Goal: Task Accomplishment & Management: Manage account settings

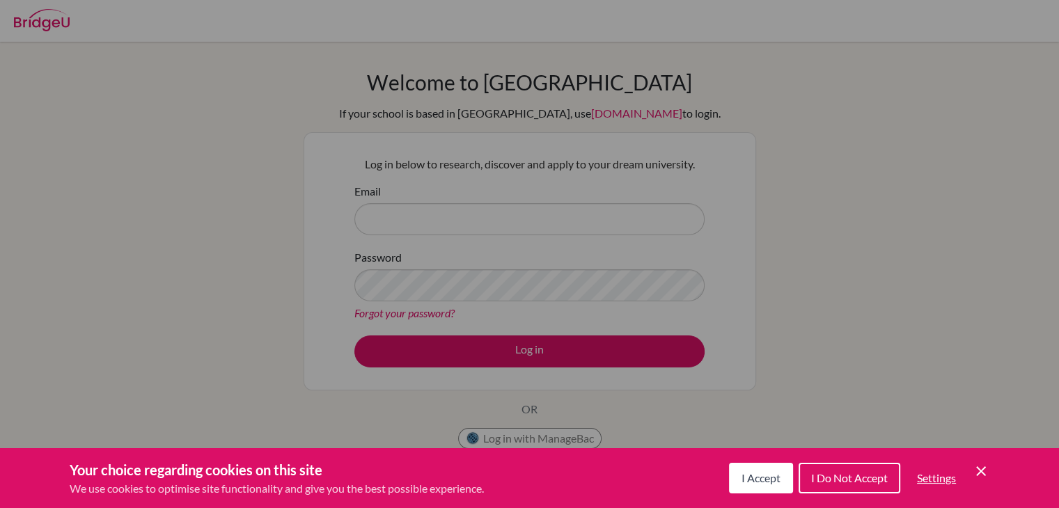
click at [982, 477] on icon "Cookie Control Close Icon" at bounding box center [981, 471] width 17 height 17
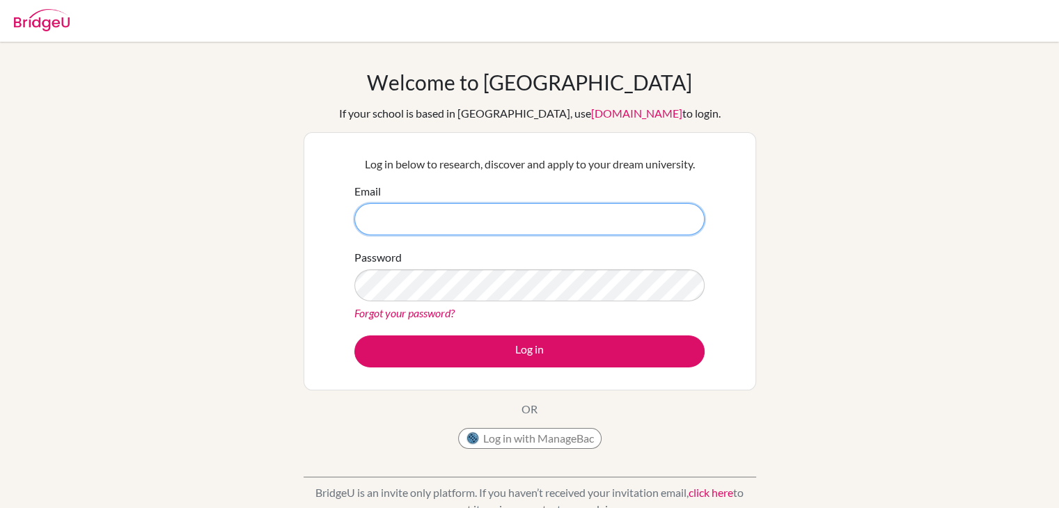
click at [483, 212] on input "Email" at bounding box center [529, 219] width 350 height 32
type input "[EMAIL_ADDRESS][DOMAIN_NAME]"
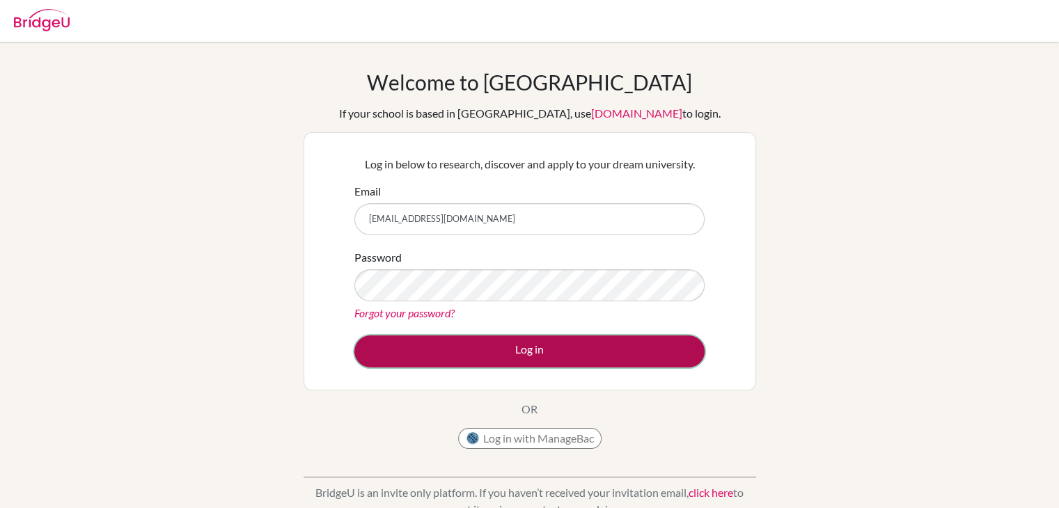
click at [462, 355] on button "Log in" at bounding box center [529, 352] width 350 height 32
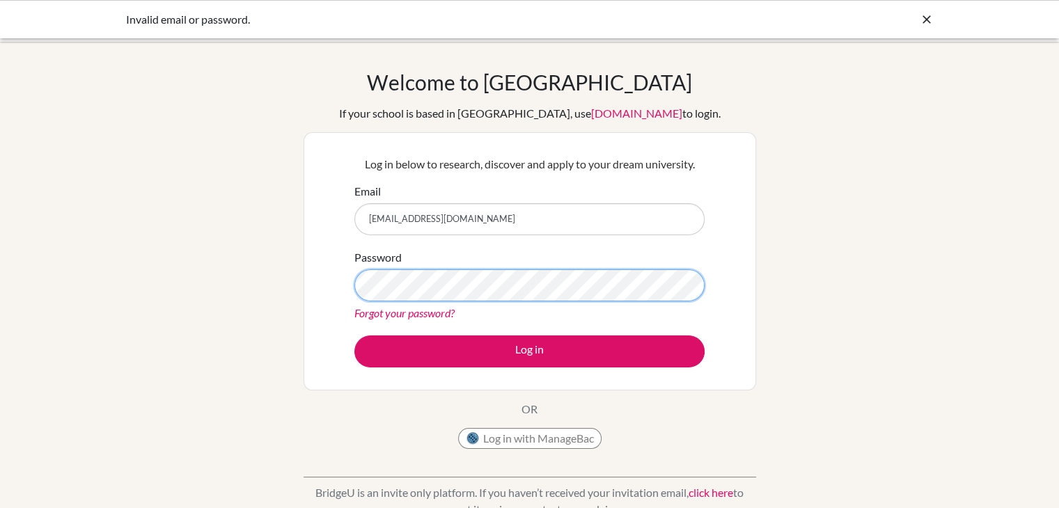
click at [354, 336] on button "Log in" at bounding box center [529, 352] width 350 height 32
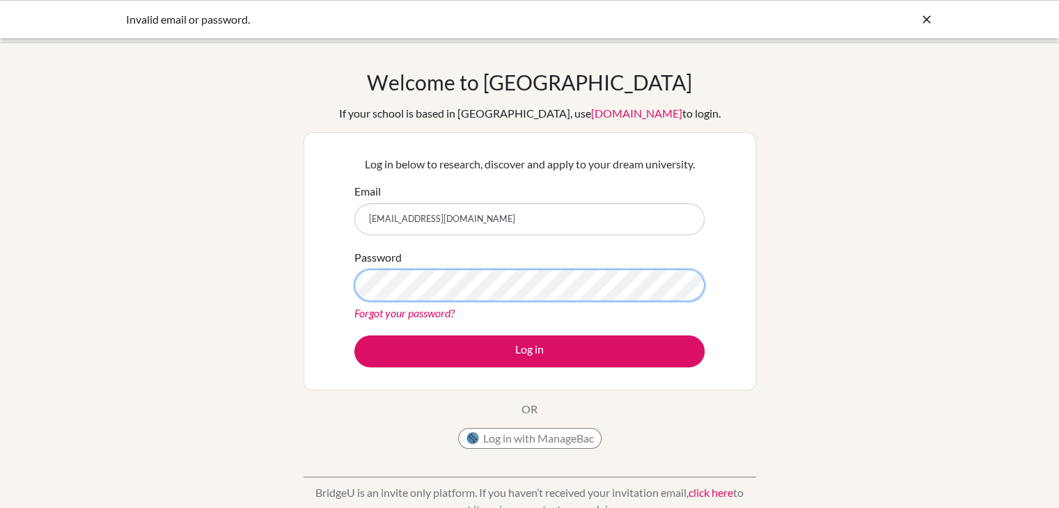
click at [354, 336] on button "Log in" at bounding box center [529, 352] width 350 height 32
click at [482, 210] on input "[EMAIL_ADDRESS][DOMAIN_NAME]" at bounding box center [529, 219] width 350 height 32
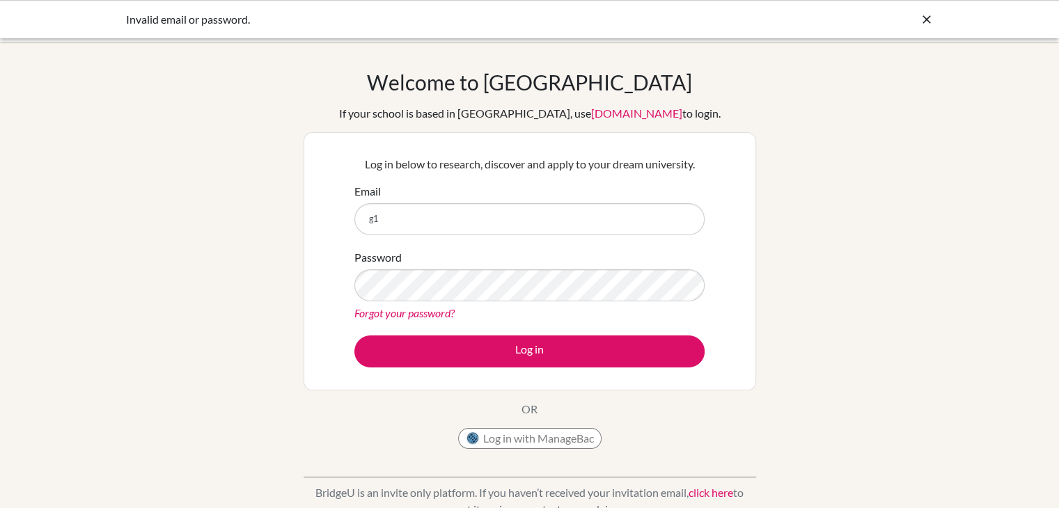
type input "g"
type input "[EMAIL_ADDRESS][DOMAIN_NAME]"
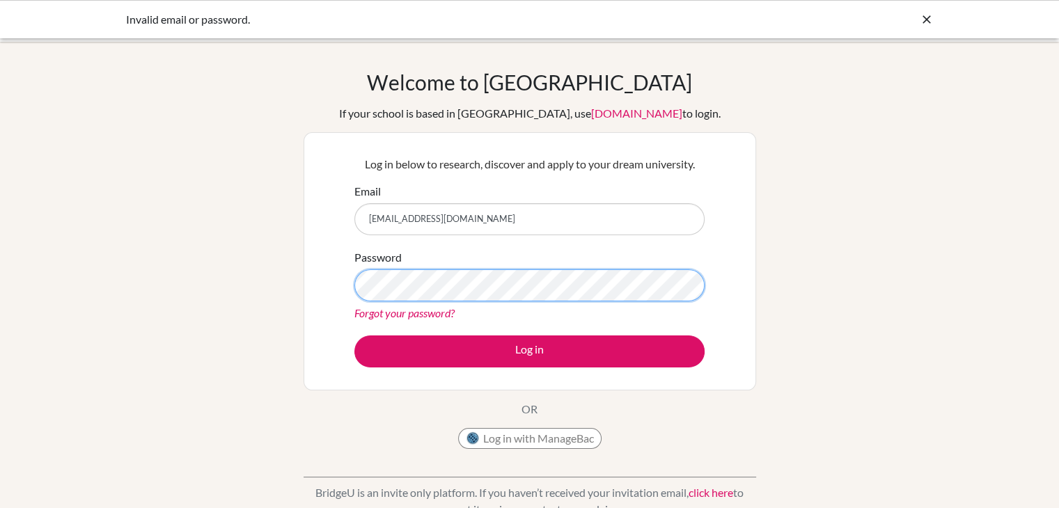
click at [354, 336] on button "Log in" at bounding box center [529, 352] width 350 height 32
click at [523, 230] on input "[EMAIL_ADDRESS][DOMAIN_NAME]" at bounding box center [529, 219] width 350 height 32
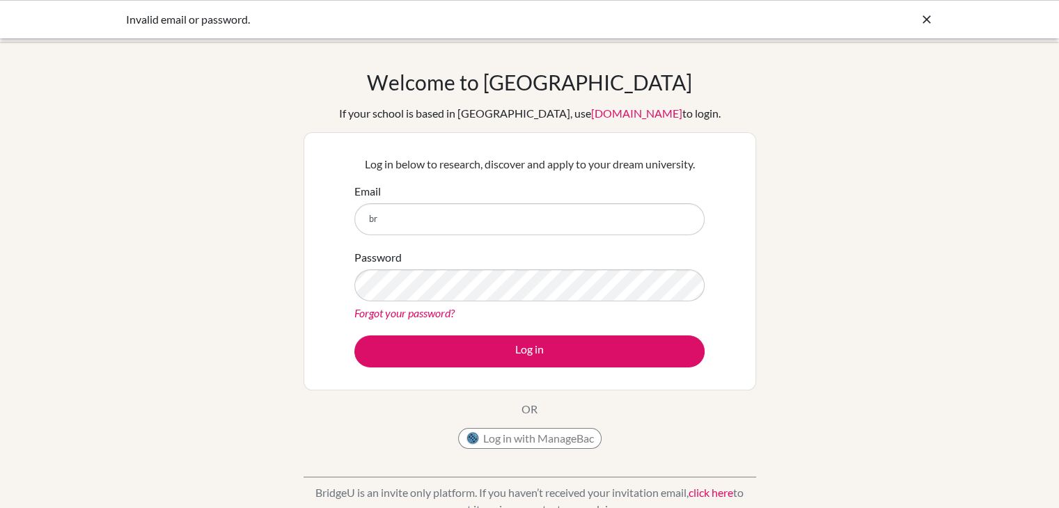
type input "b"
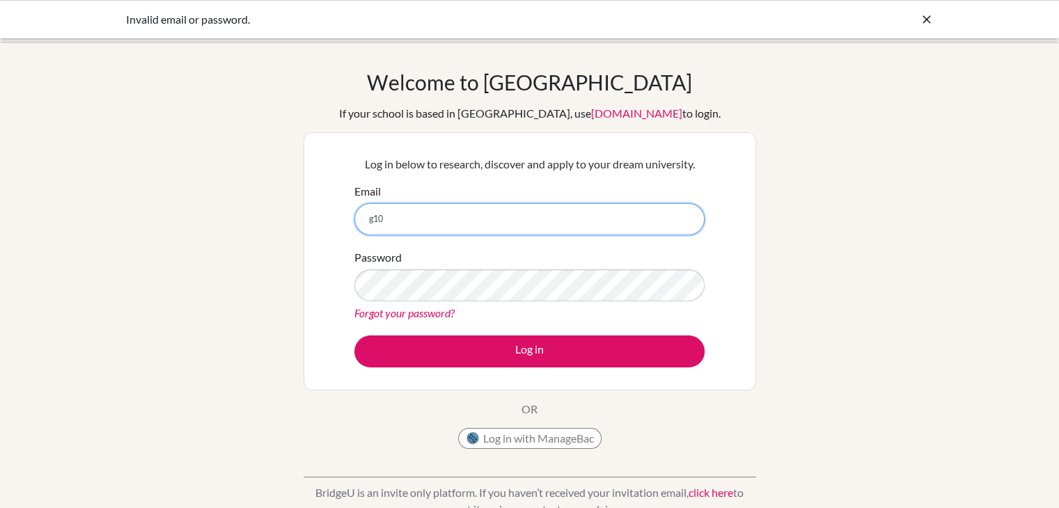
type input "[EMAIL_ADDRESS][DOMAIN_NAME]"
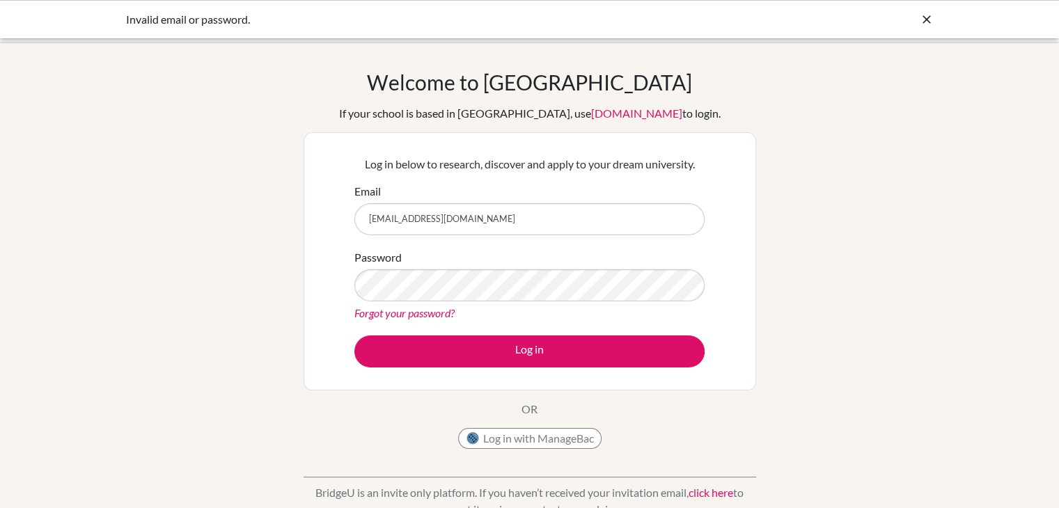
click at [420, 315] on link "Forgot your password?" at bounding box center [404, 312] width 100 height 13
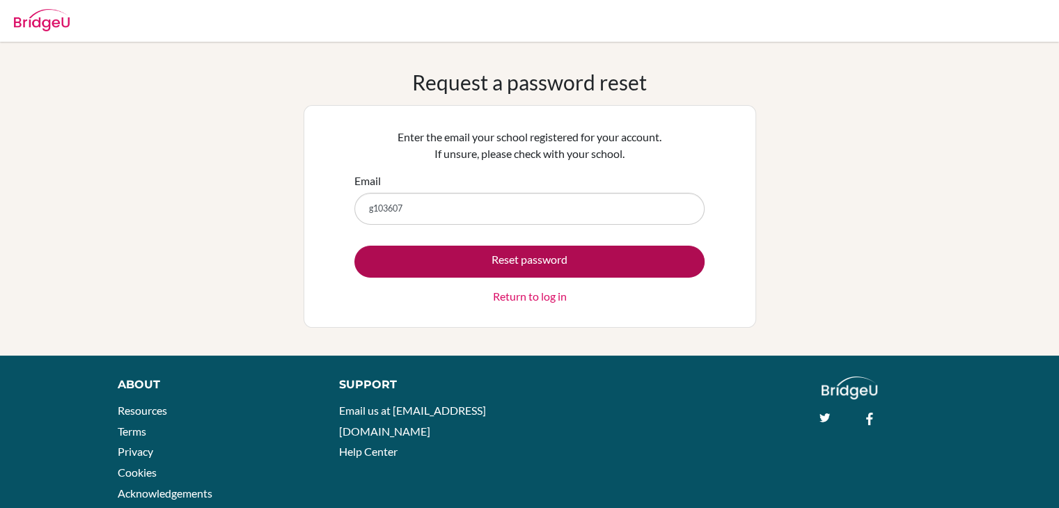
type input "[EMAIL_ADDRESS][DOMAIN_NAME]"
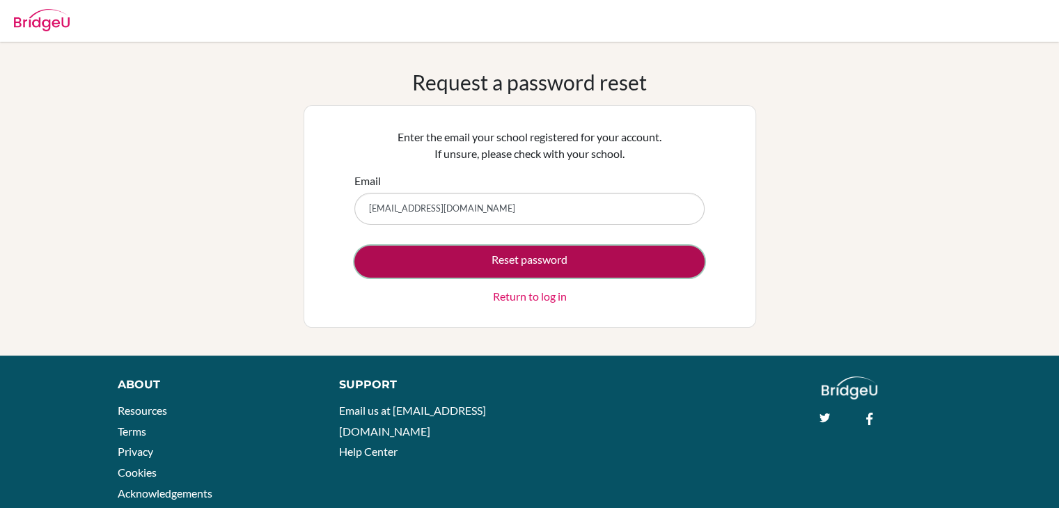
click at [500, 270] on button "Reset password" at bounding box center [529, 262] width 350 height 32
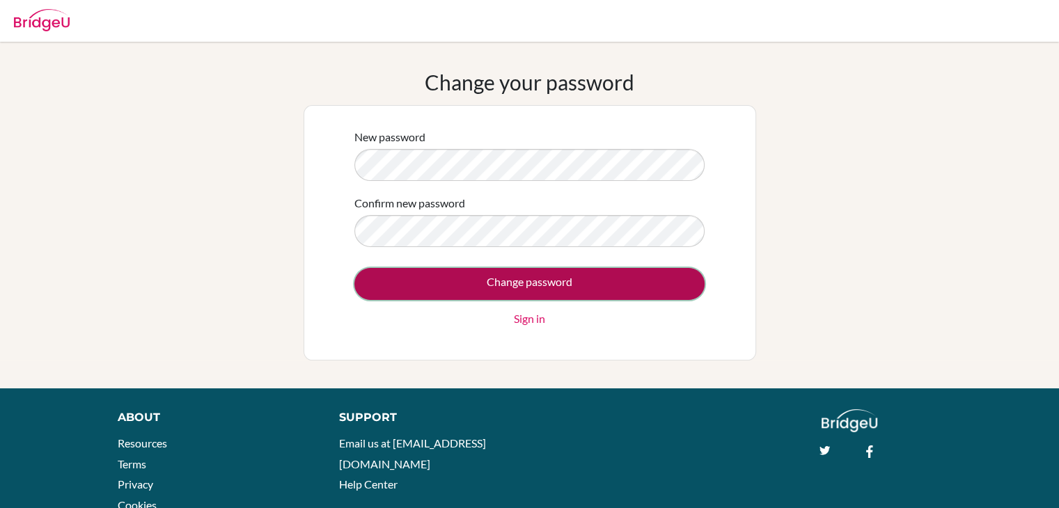
click at [543, 278] on input "Change password" at bounding box center [529, 284] width 350 height 32
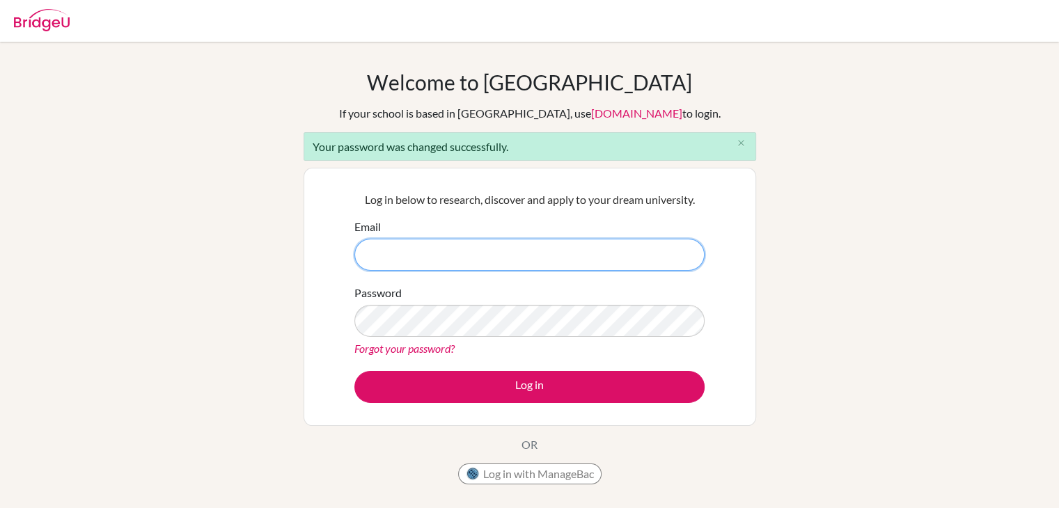
type input "[EMAIL_ADDRESS][DOMAIN_NAME]"
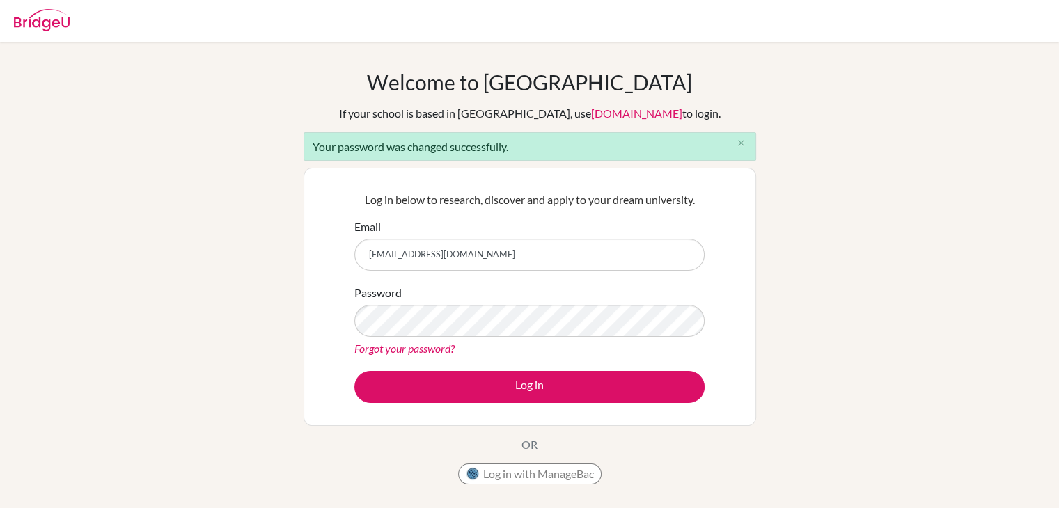
click at [919, 196] on div "Welcome to BridgeU If your school is based in China, use app.bridge-u.com.cn to…" at bounding box center [529, 315] width 1059 height 491
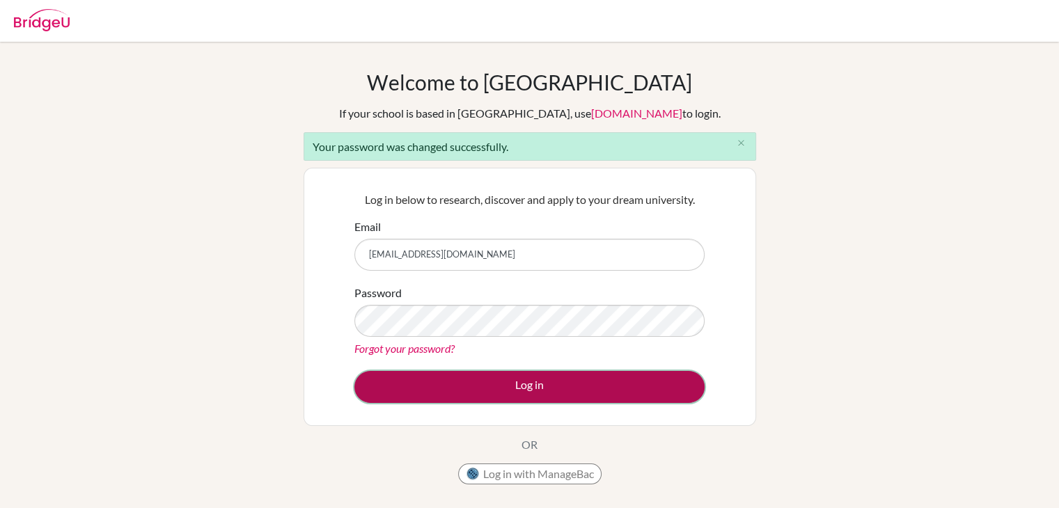
click at [670, 396] on button "Log in" at bounding box center [529, 387] width 350 height 32
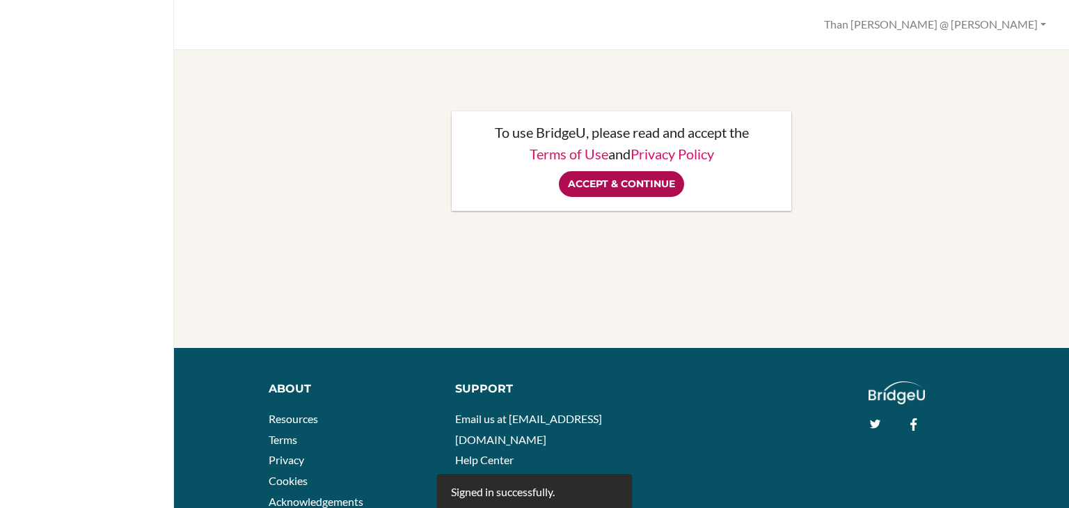
click at [655, 180] on input "Accept & Continue" at bounding box center [621, 184] width 125 height 26
